Goal: Information Seeking & Learning: Find specific fact

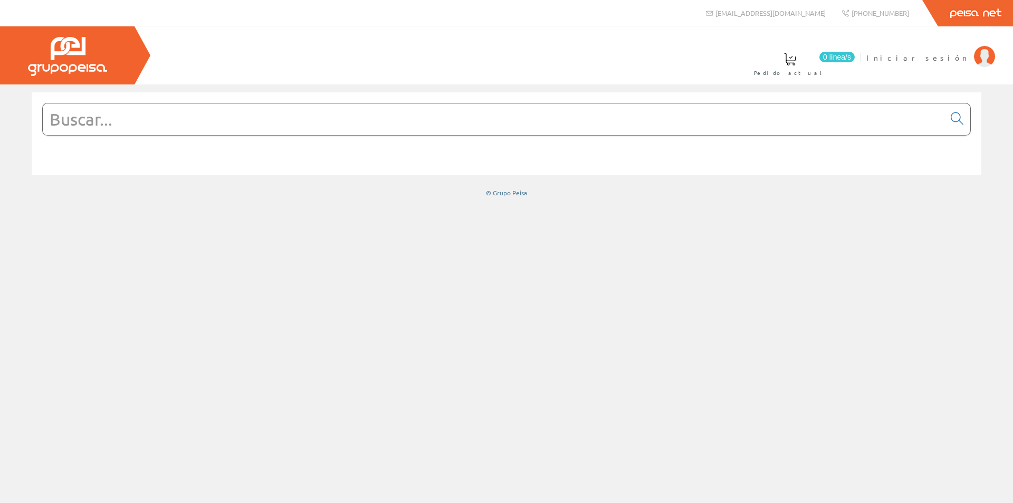
click at [280, 121] on input "text" at bounding box center [494, 119] width 902 height 32
click at [929, 58] on span "Iniciar sesión" at bounding box center [917, 57] width 102 height 11
click at [454, 121] on input "text" at bounding box center [494, 119] width 902 height 32
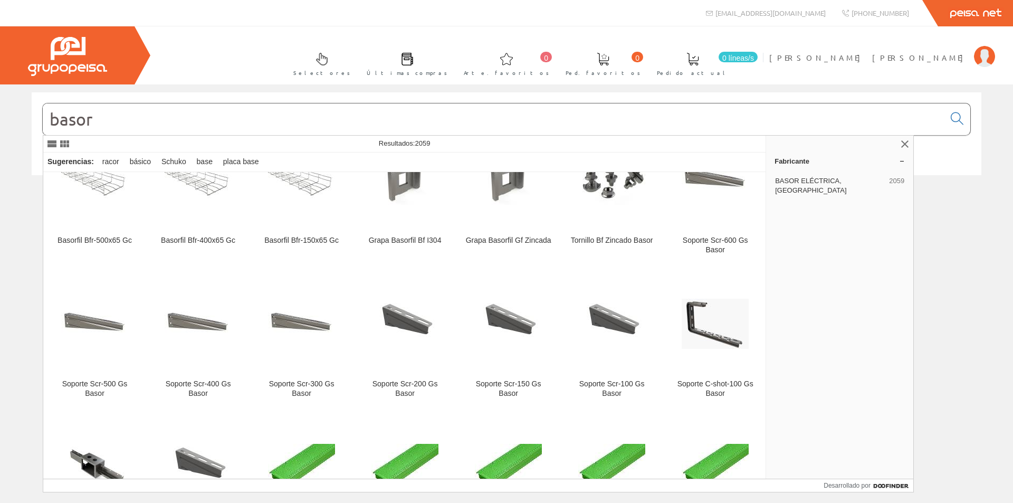
scroll to position [686, 0]
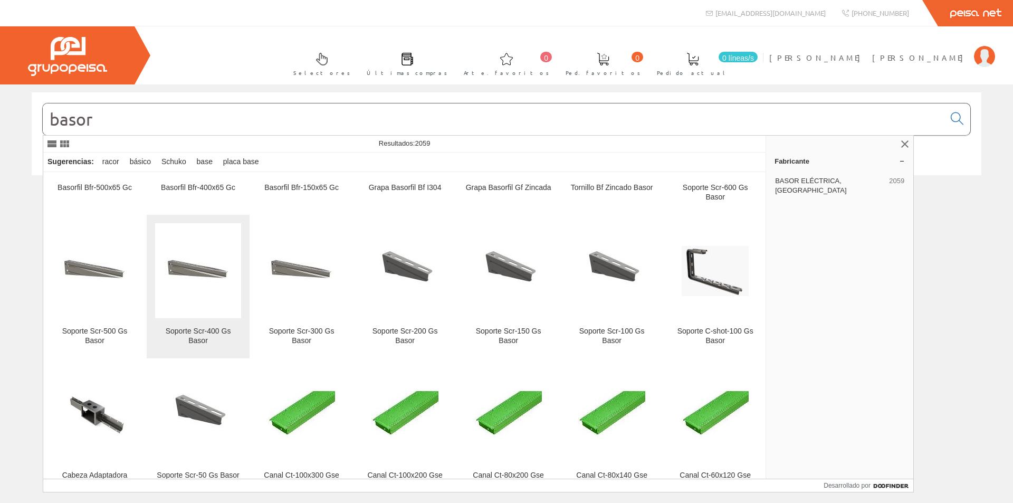
type input "basor"
click at [196, 330] on font "Soporte Scr-400 Gs Basor" at bounding box center [198, 336] width 65 height 18
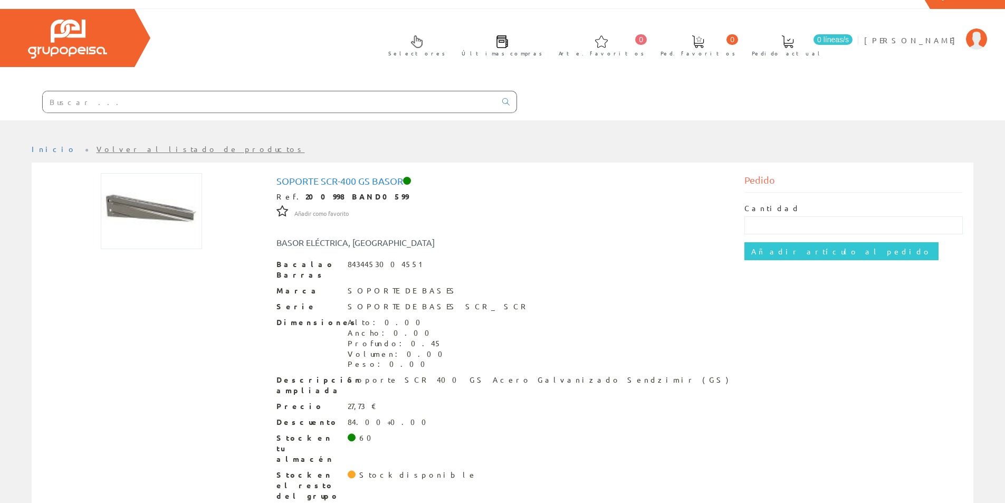
scroll to position [19, 0]
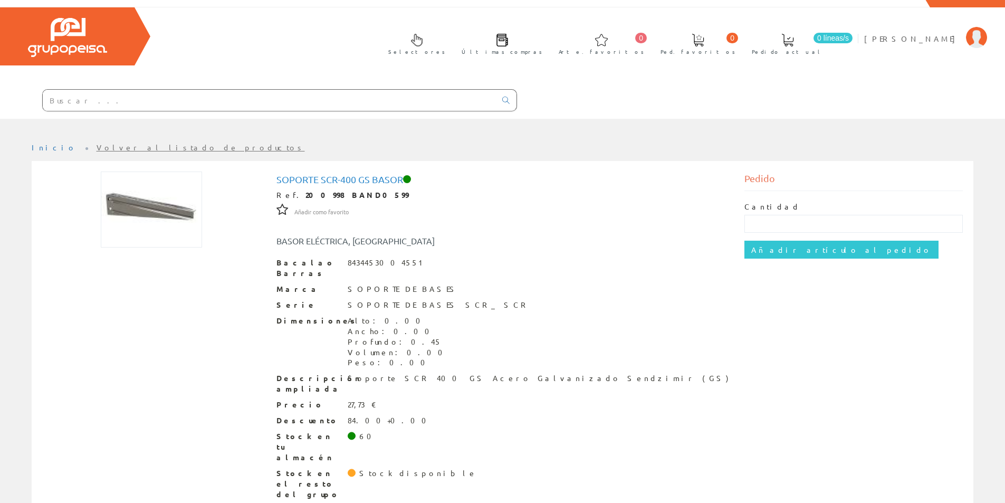
click at [128, 151] on font "Volver al listado de productos" at bounding box center [201, 146] width 208 height 9
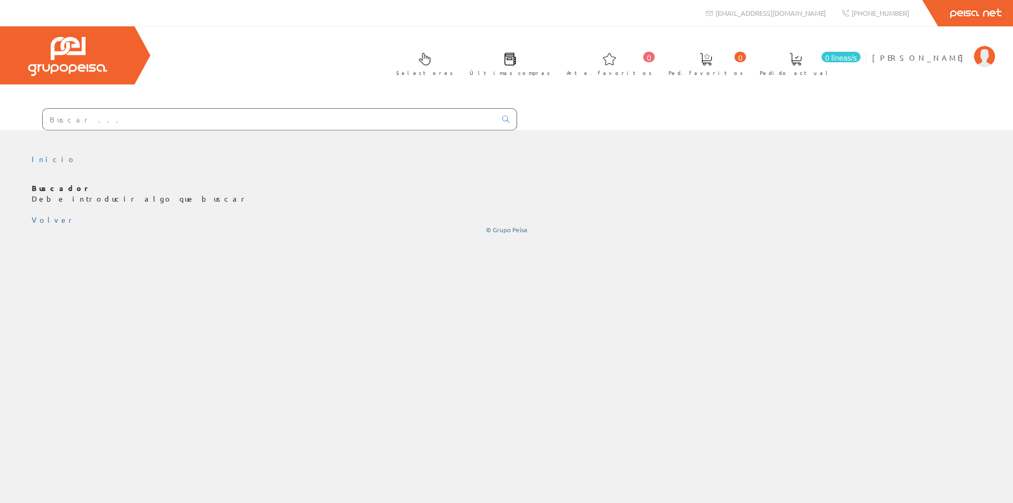
click at [169, 118] on input "text" at bounding box center [269, 119] width 453 height 21
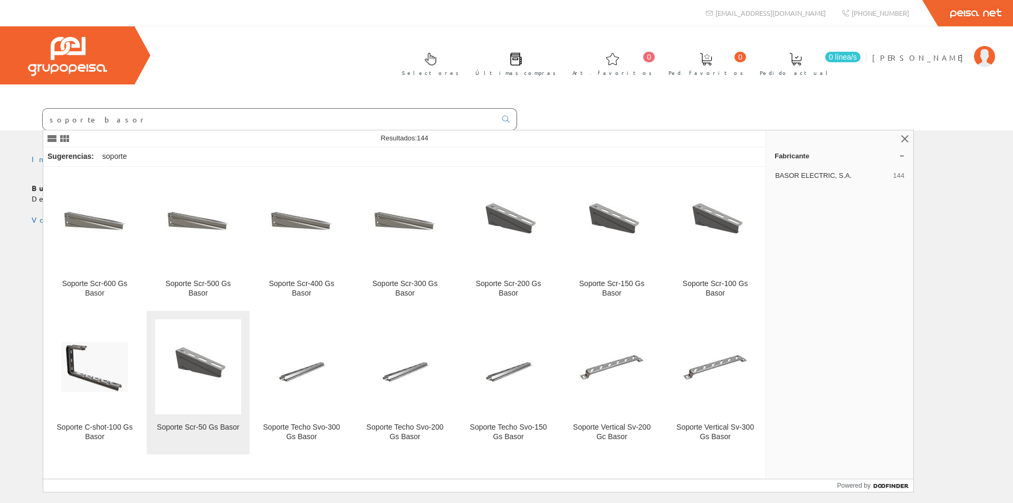
type input "soporte basor"
click at [205, 369] on img at bounding box center [198, 367] width 67 height 50
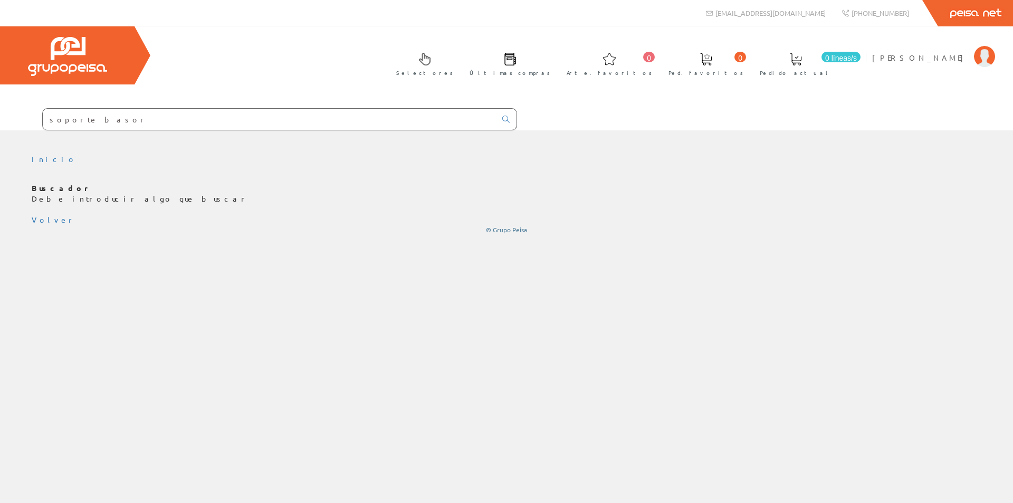
click at [203, 114] on input "soporte basor" at bounding box center [269, 119] width 453 height 21
click at [507, 116] on icon at bounding box center [505, 119] width 7 height 7
click at [52, 219] on font "Volver" at bounding box center [54, 219] width 44 height 9
click at [204, 256] on div "Inicio" at bounding box center [506, 316] width 1013 height 373
click at [214, 118] on input "soporte basor" at bounding box center [269, 119] width 453 height 21
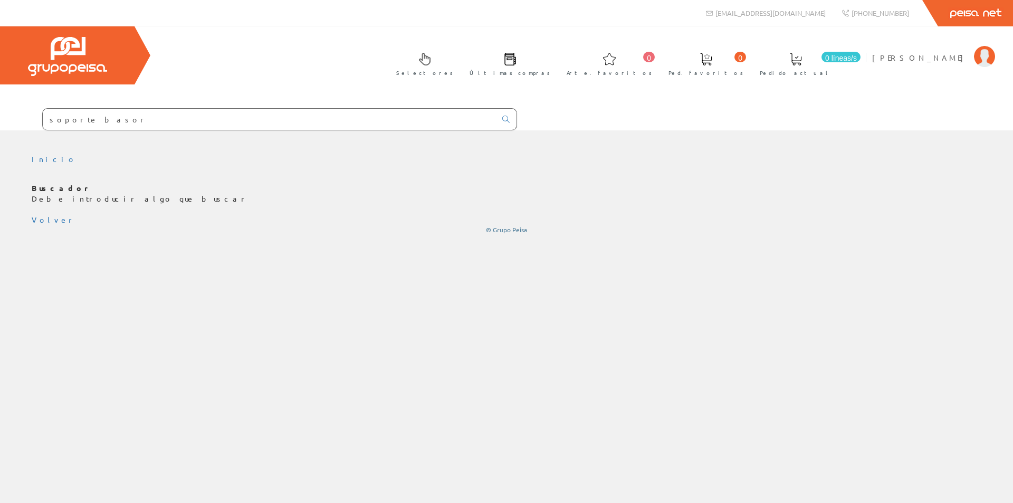
click at [252, 335] on div "Inicio" at bounding box center [506, 316] width 1013 height 373
click at [328, 122] on input "soporte basor" at bounding box center [269, 119] width 453 height 21
paste input "Soporte horizontal SCR 600 codigo 201000"
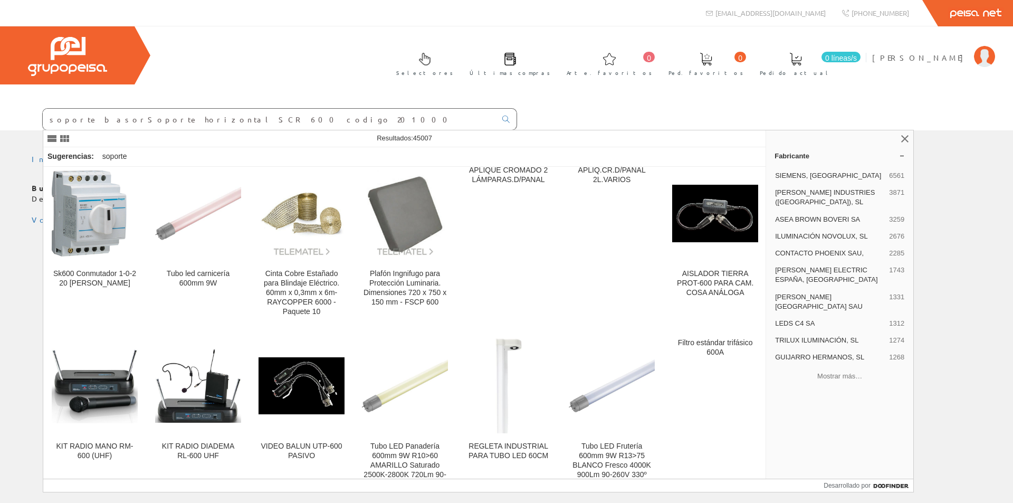
scroll to position [158, 0]
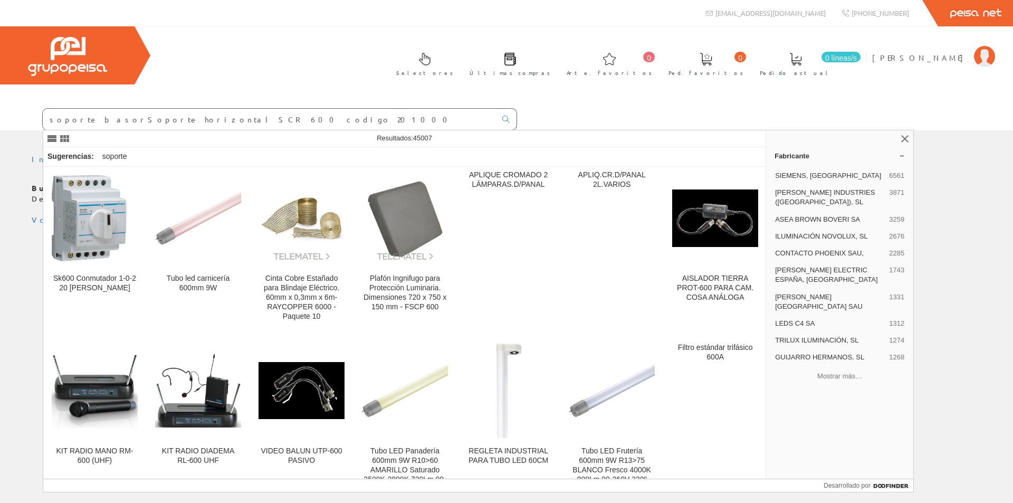
drag, startPoint x: 125, startPoint y: 117, endPoint x: 125, endPoint y: 126, distance: 8.4
click at [125, 119] on input "soporte basorSoporte horizontal SCR 600 codigo 201000" at bounding box center [269, 119] width 453 height 21
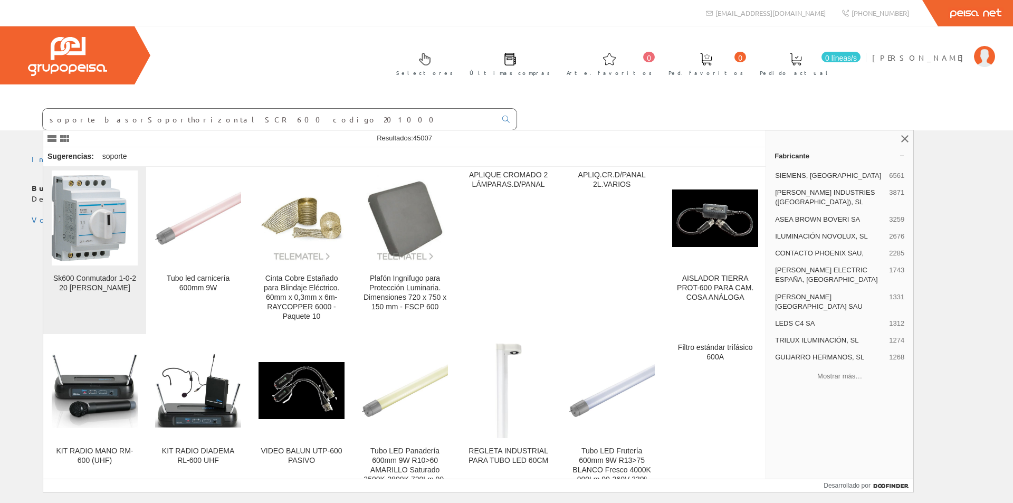
scroll to position [0, 0]
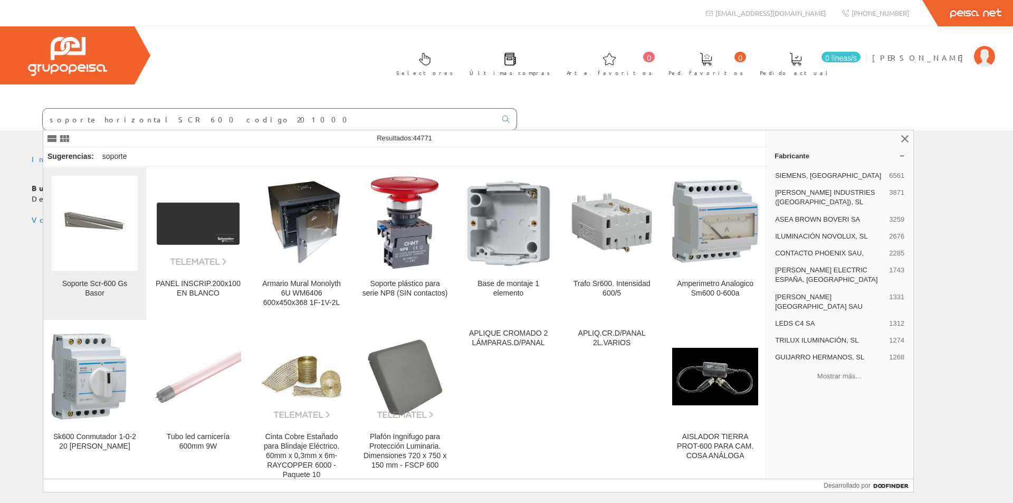
type input "soporte horizontal SCR 600 codigo 201000"
click at [94, 253] on figure at bounding box center [95, 223] width 86 height 95
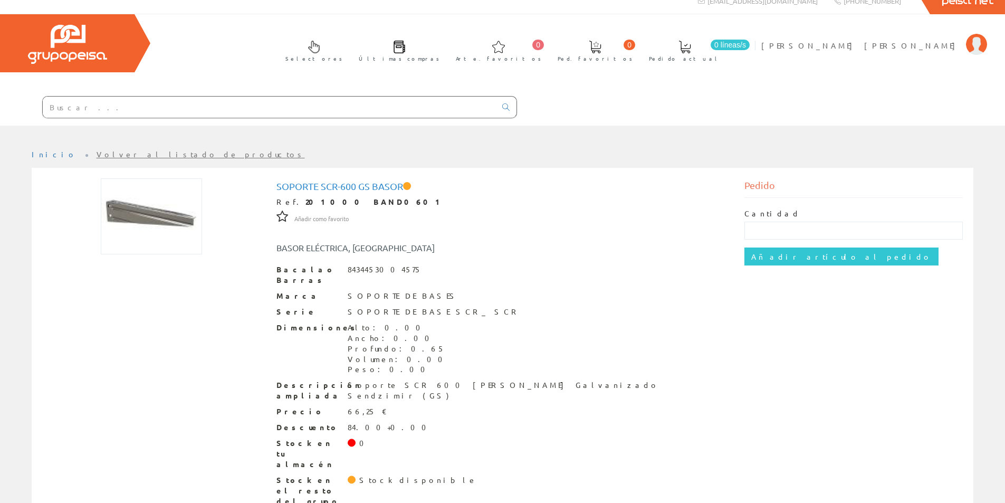
scroll to position [19, 0]
